Goal: Information Seeking & Learning: Learn about a topic

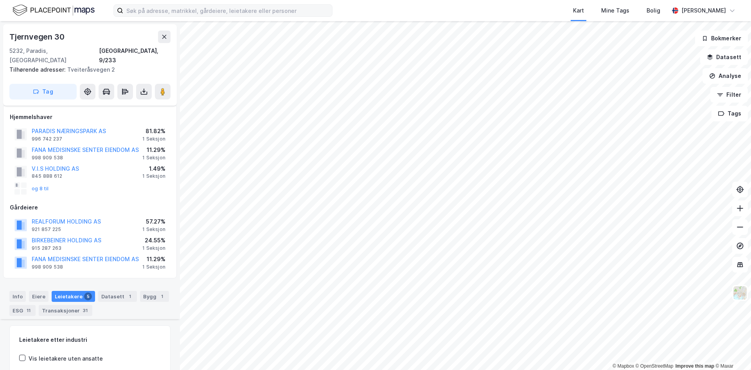
scroll to position [463, 0]
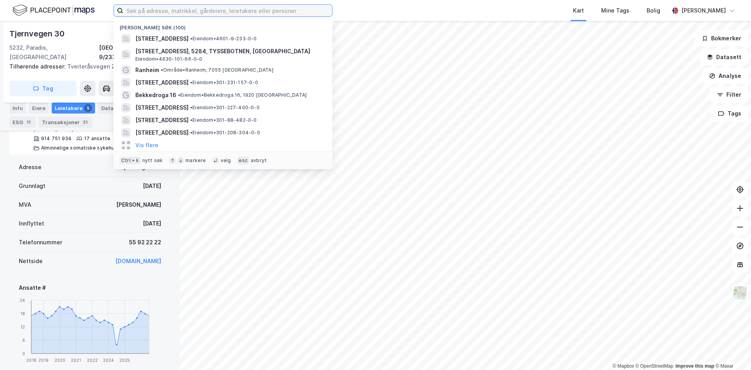
click at [180, 10] on input at bounding box center [227, 11] width 209 height 12
paste input "Fjellboveien 9"
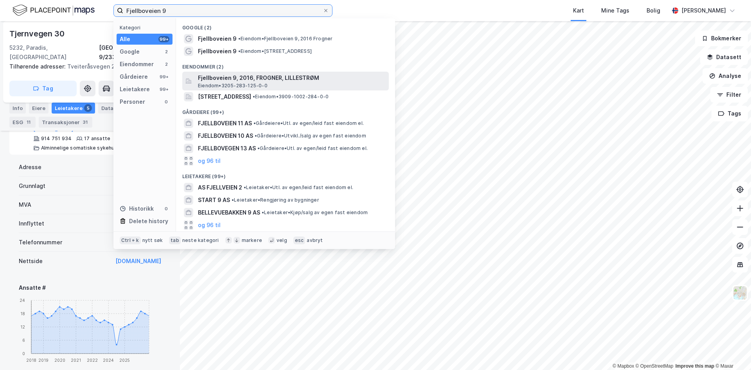
type input "Fjellboveien 9"
click at [238, 81] on span "Fjellboveien 9, 2016, FROGNER, LILLESTRØM" at bounding box center [292, 77] width 188 height 9
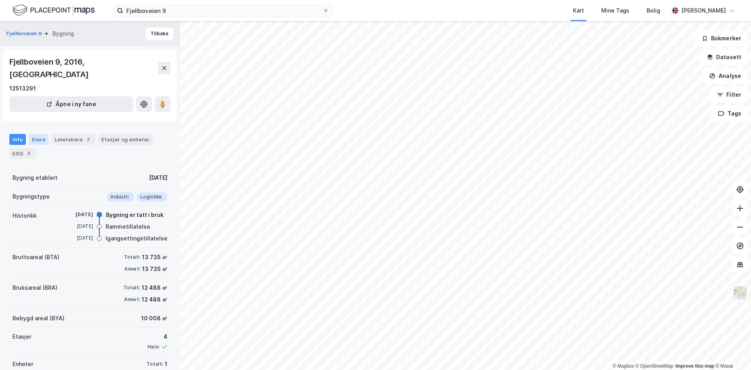
click at [38, 134] on div "Eiere" at bounding box center [39, 139] width 20 height 11
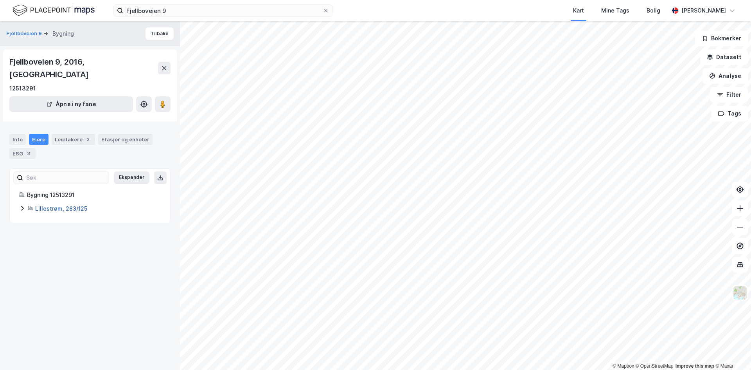
click at [70, 205] on link "Lillestrøm, 283/125" at bounding box center [61, 208] width 52 height 7
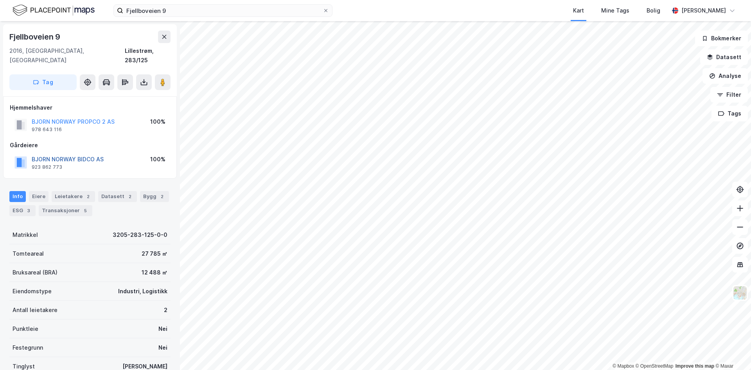
click at [0, 0] on button "BJORN NORWAY BIDCO AS" at bounding box center [0, 0] width 0 height 0
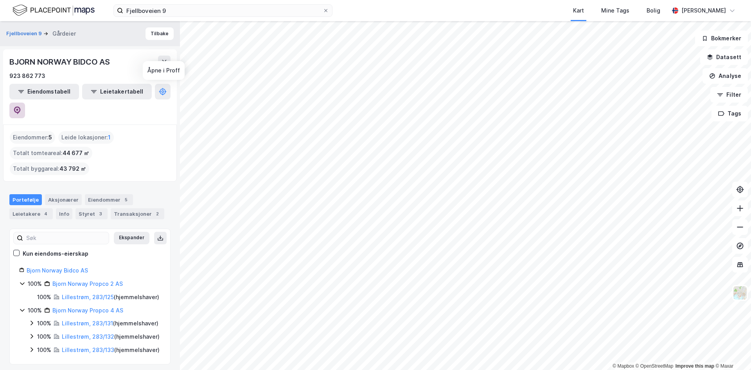
click at [21, 106] on icon at bounding box center [17, 110] width 7 height 8
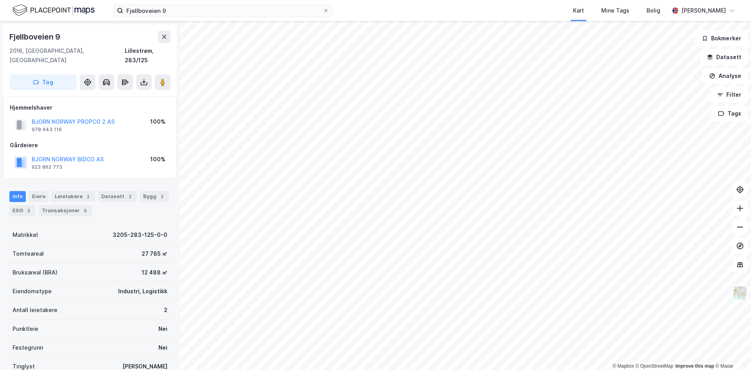
scroll to position [1, 0]
click at [73, 190] on div "Leietakere 2" at bounding box center [73, 195] width 43 height 11
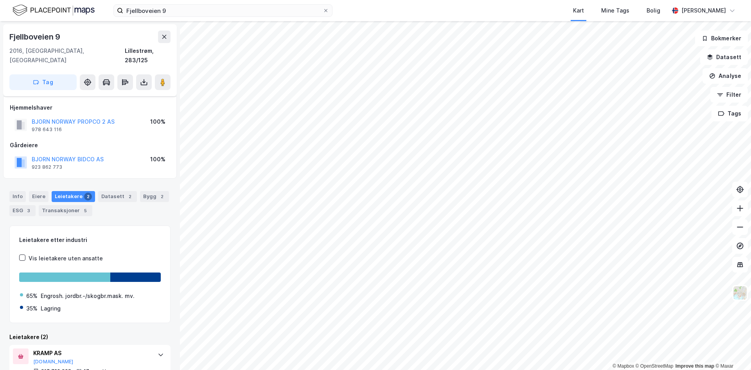
scroll to position [50, 0]
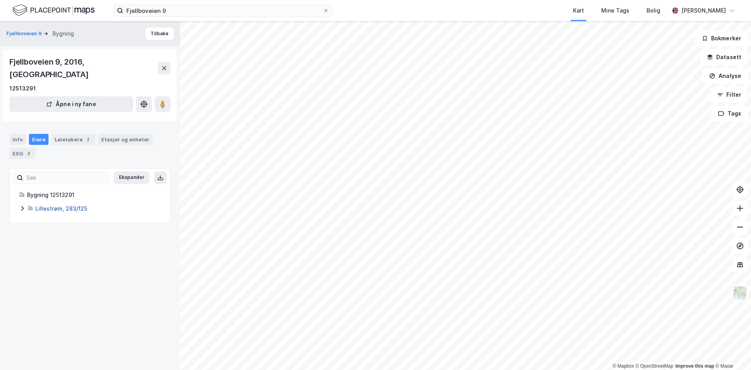
click at [52, 205] on link "Lillestrøm, 283/125" at bounding box center [61, 208] width 52 height 7
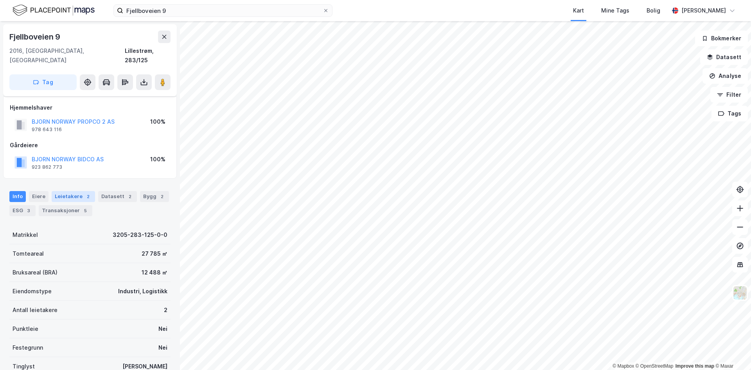
scroll to position [50, 0]
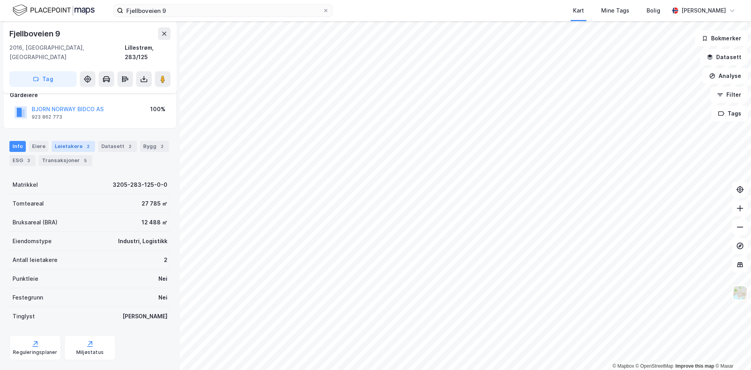
click at [77, 141] on div "Leietakere 2" at bounding box center [73, 146] width 43 height 11
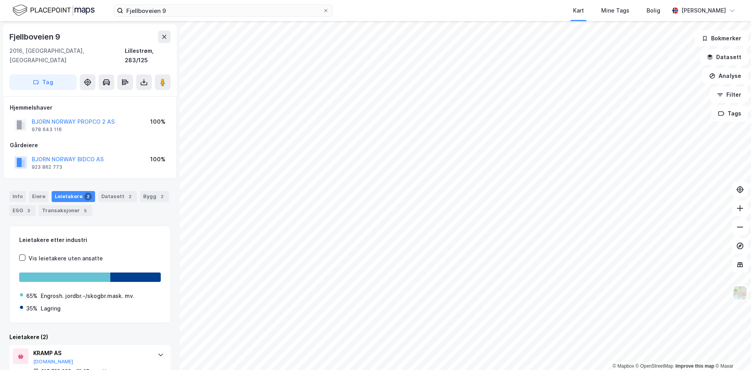
scroll to position [50, 0]
